Goal: Navigation & Orientation: Find specific page/section

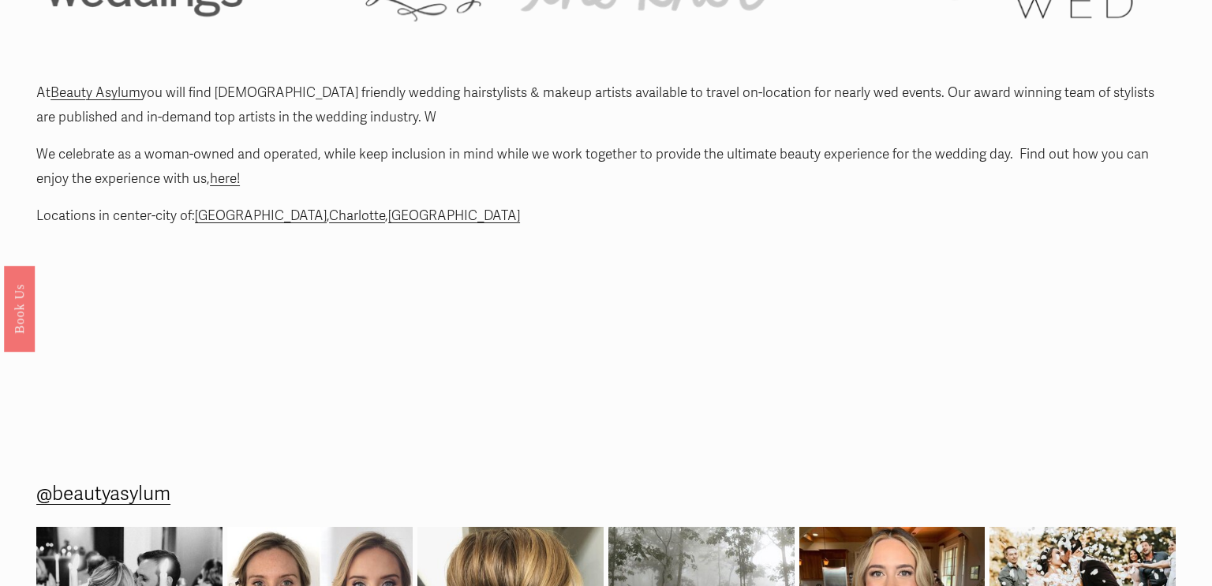
scroll to position [768, 0]
click at [329, 217] on link "Charlotte" at bounding box center [357, 216] width 56 height 17
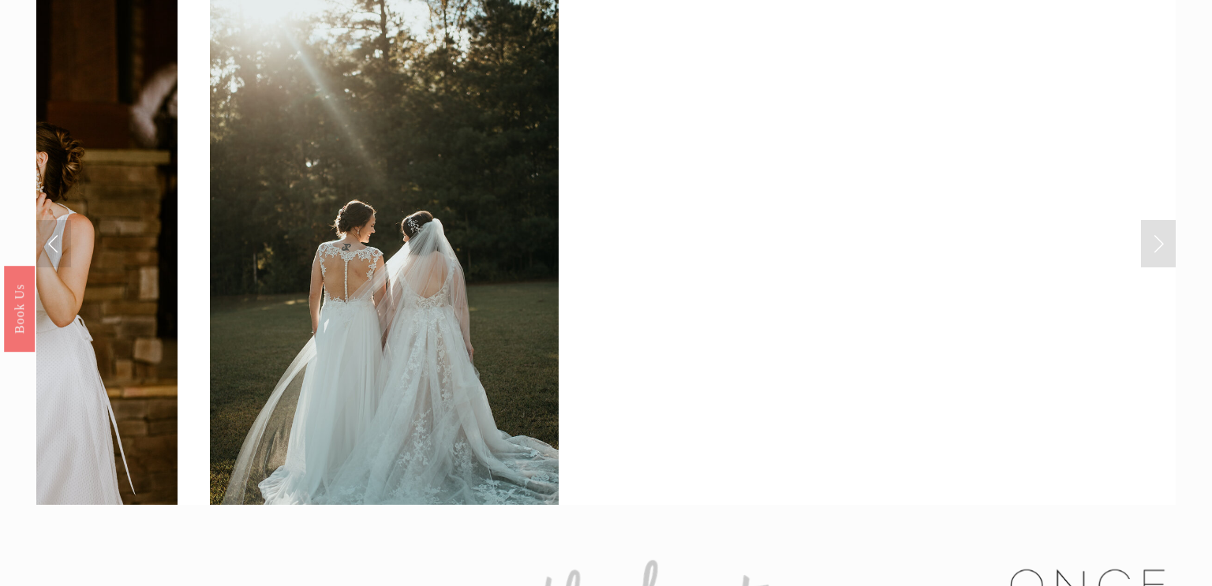
scroll to position [0, 0]
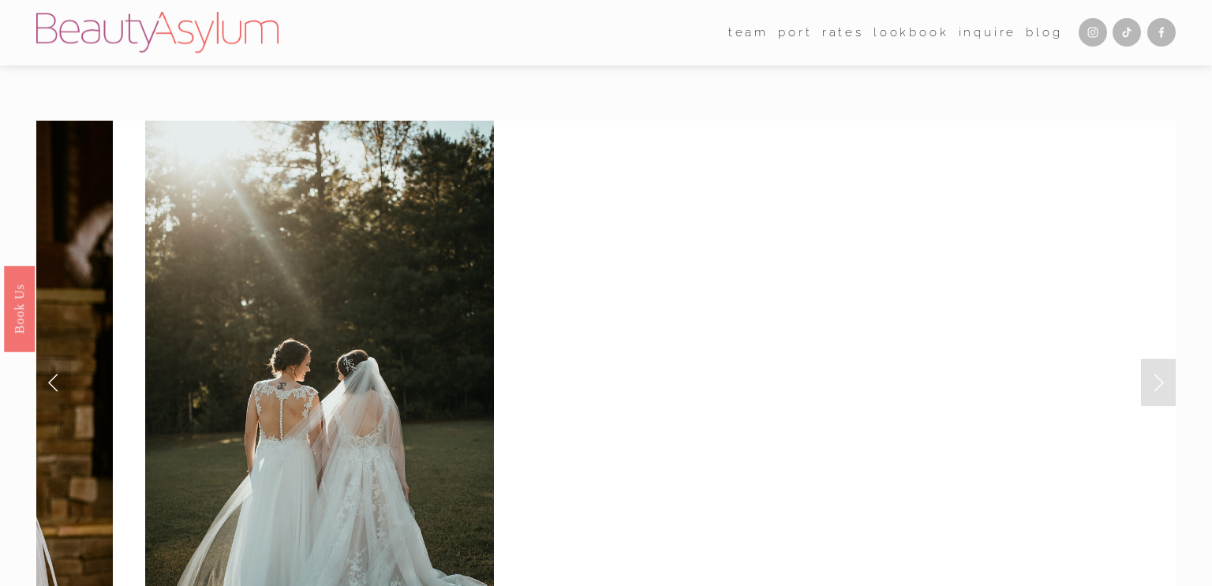
click at [0, 0] on link "Charlotte" at bounding box center [0, 0] width 0 height 0
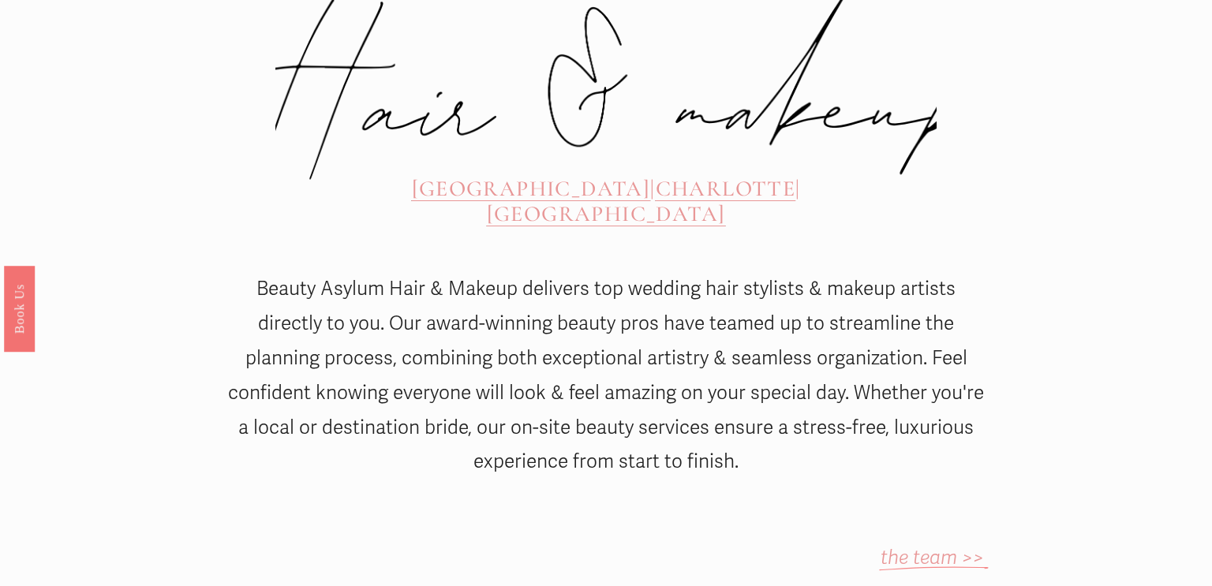
scroll to position [707, 0]
